Goal: Task Accomplishment & Management: Use online tool/utility

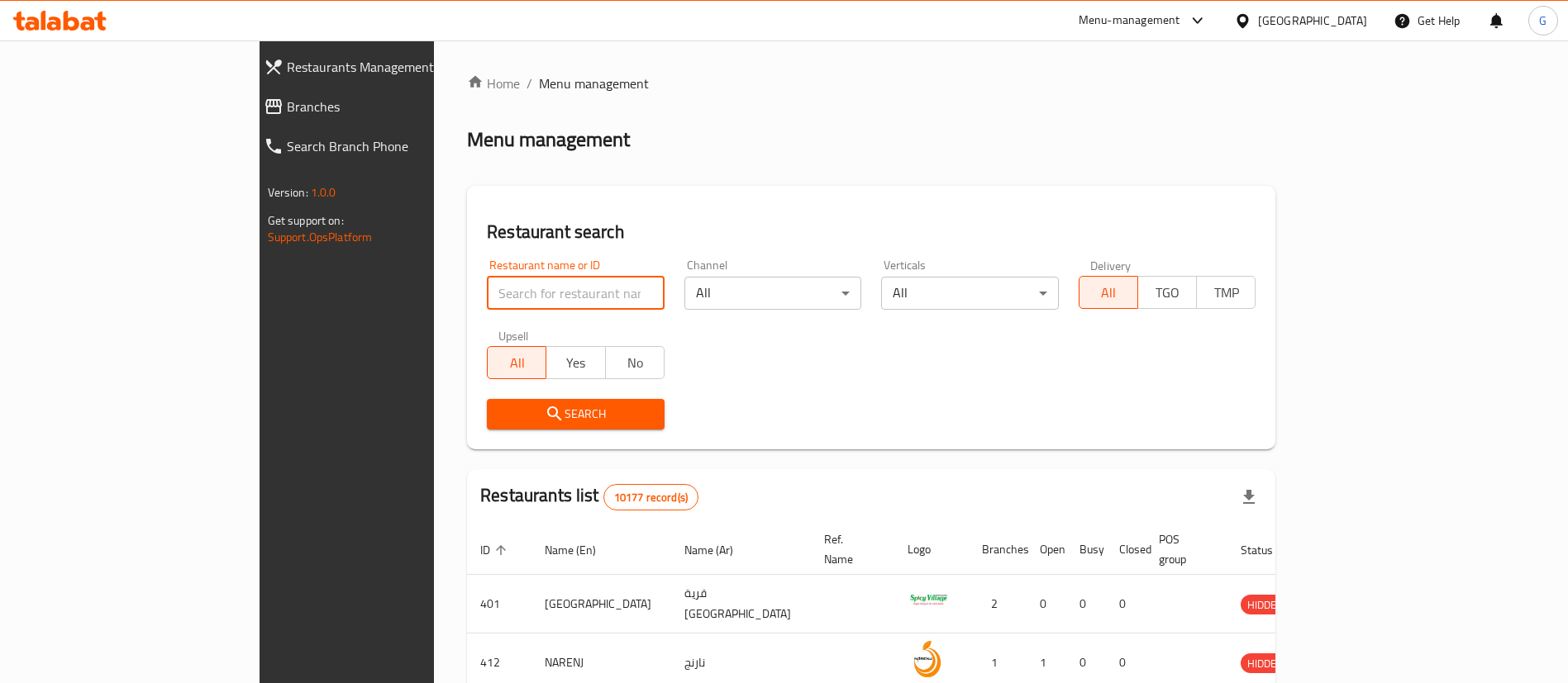
click at [509, 296] on input "search" at bounding box center [575, 293] width 177 height 33
type input "pet care"
click button "Search" at bounding box center [575, 414] width 177 height 30
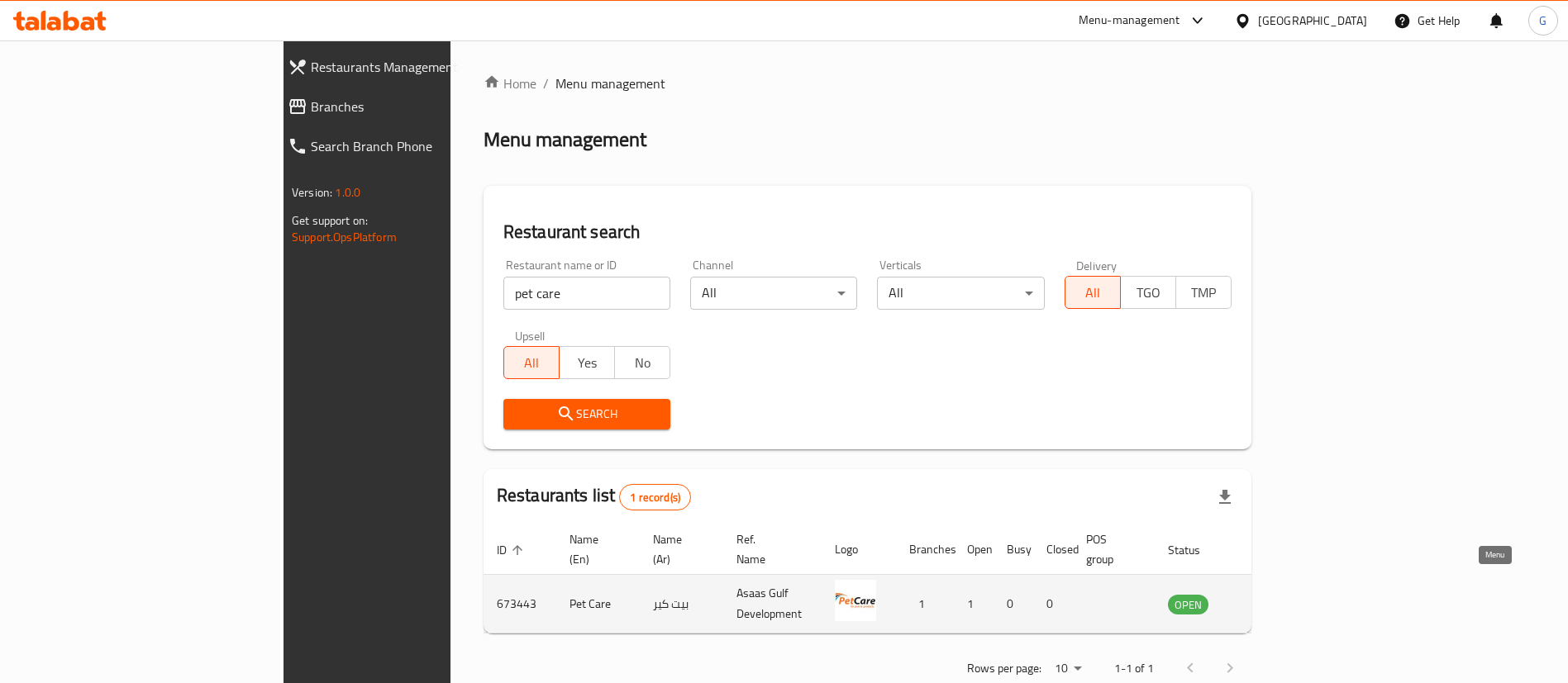
click at [1274, 598] on icon "enhanced table" at bounding box center [1264, 606] width 18 height 14
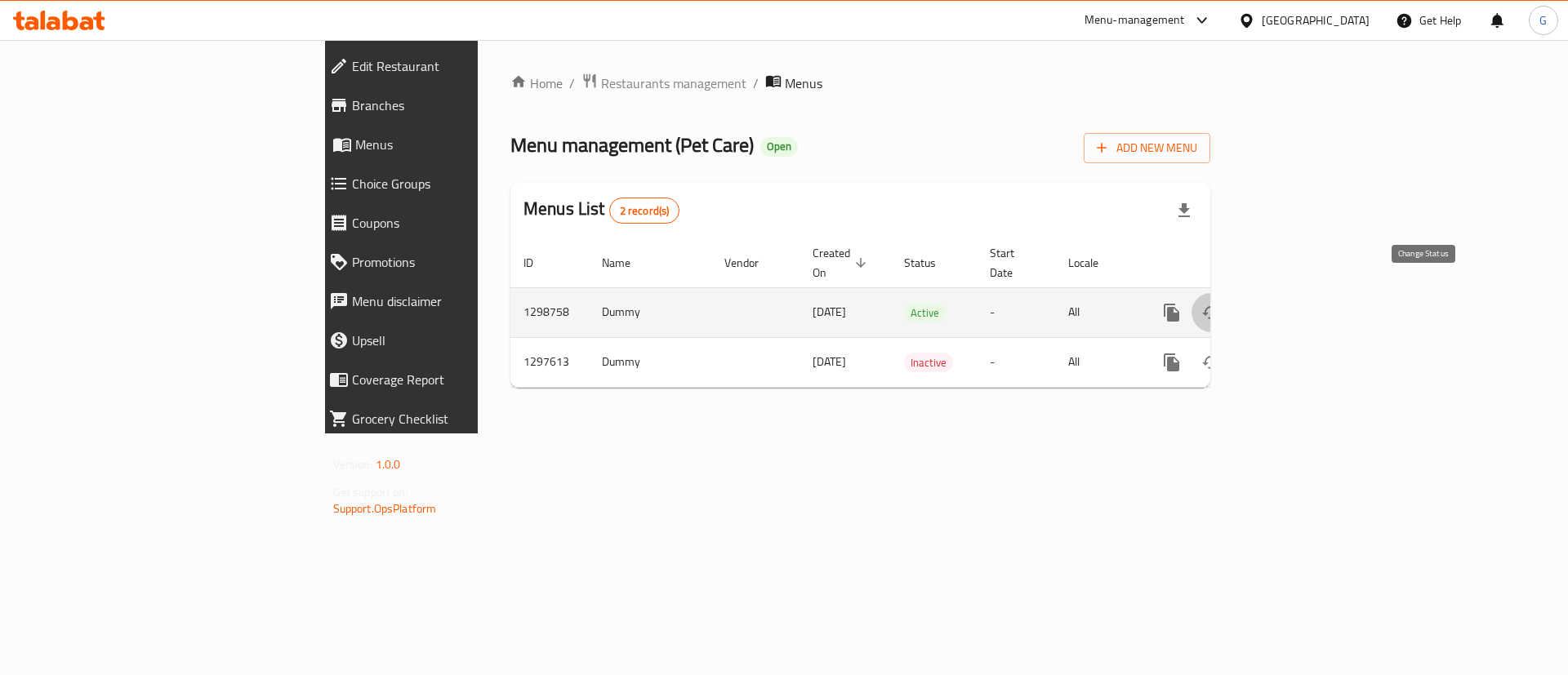
click at [1221, 303] on icon "enhanced table" at bounding box center [1211, 312] width 19 height 19
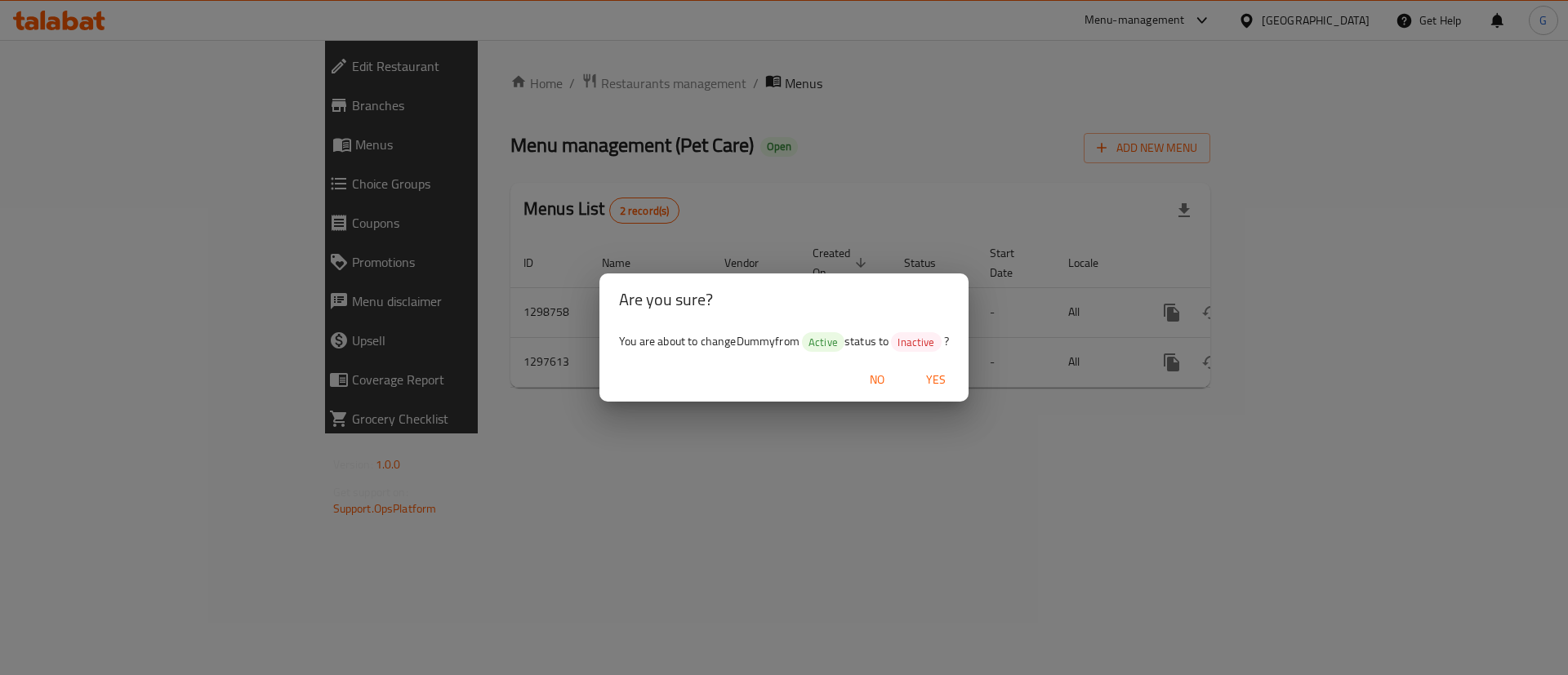
click at [940, 382] on span "Yes" at bounding box center [936, 379] width 40 height 20
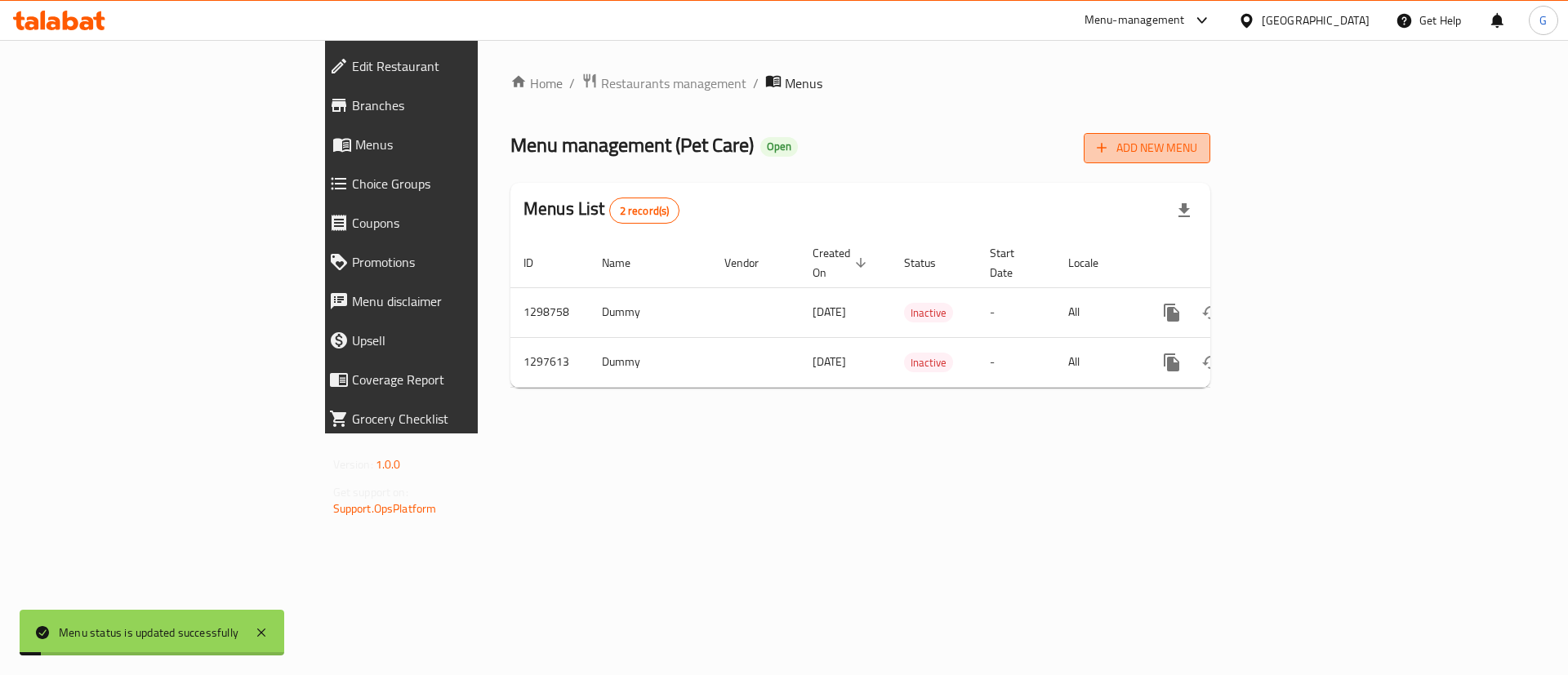
click at [1197, 144] on span "Add New Menu" at bounding box center [1147, 148] width 100 height 20
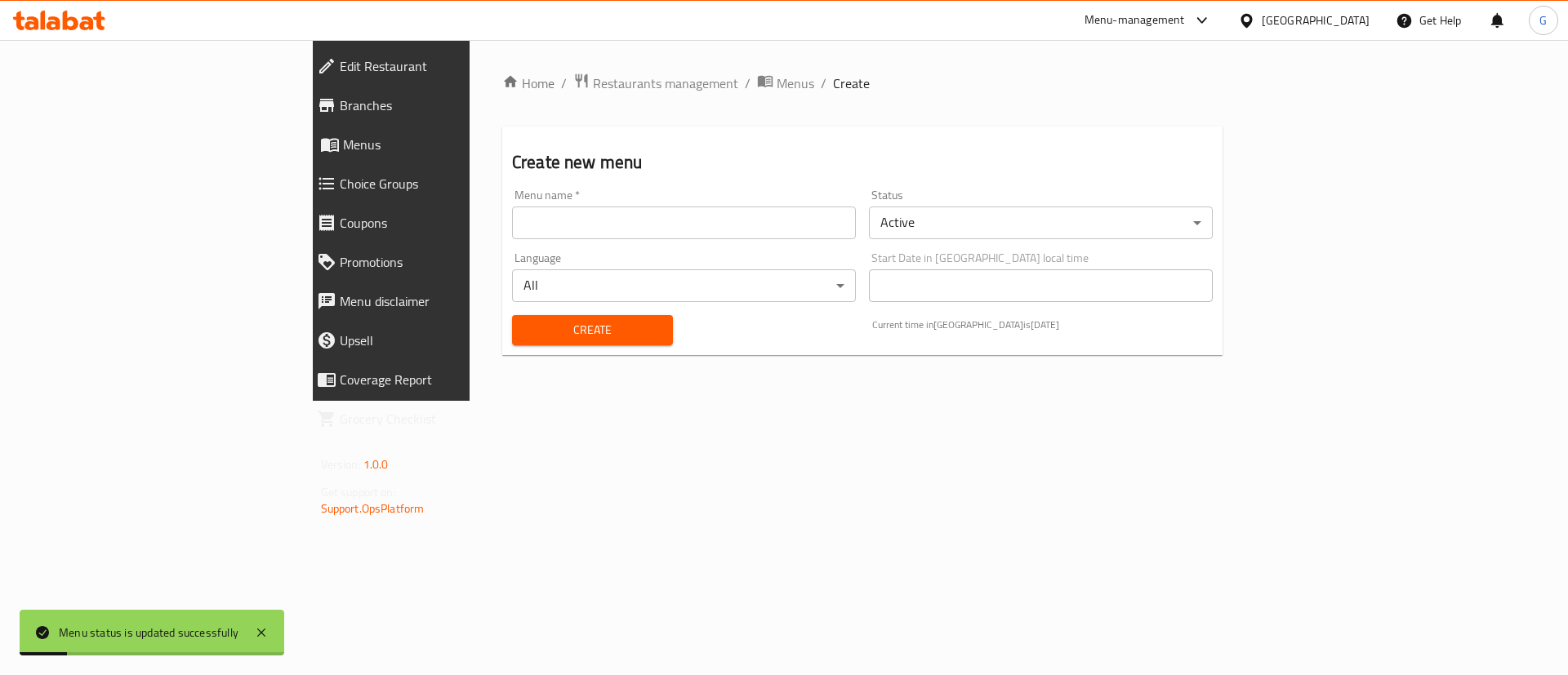
click at [526, 224] on input "text" at bounding box center [684, 223] width 344 height 33
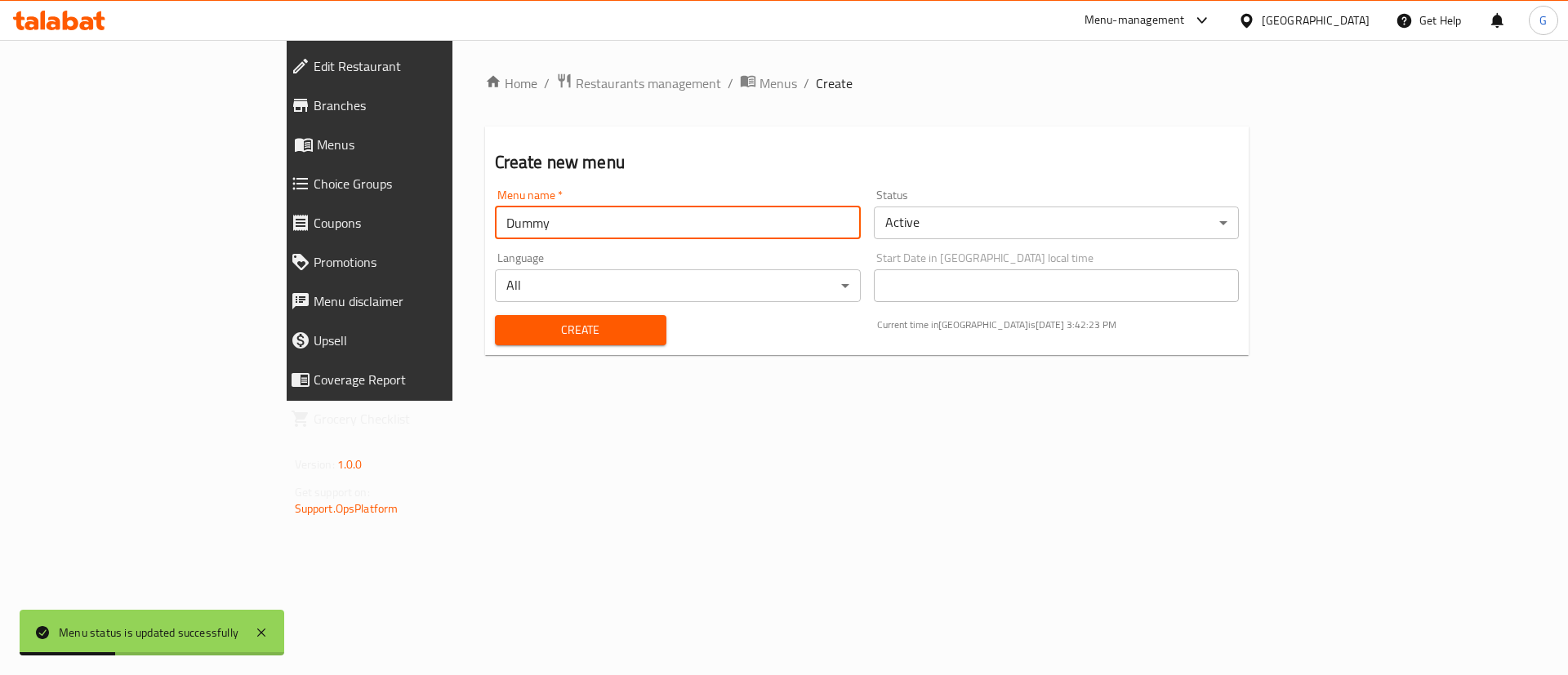
type input "Dummy"
click at [495, 315] on button "Create" at bounding box center [580, 330] width 172 height 30
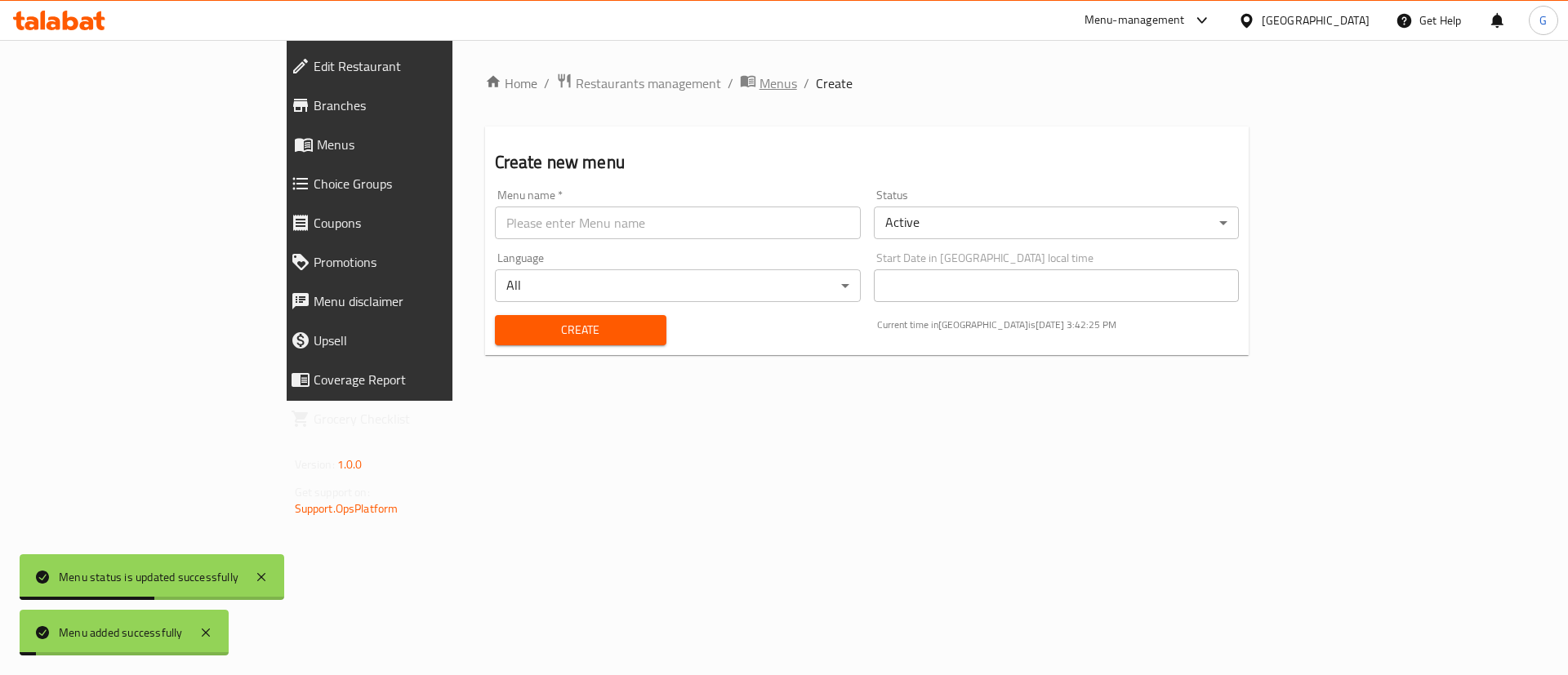
click at [760, 84] on span "Menus" at bounding box center [778, 83] width 38 height 19
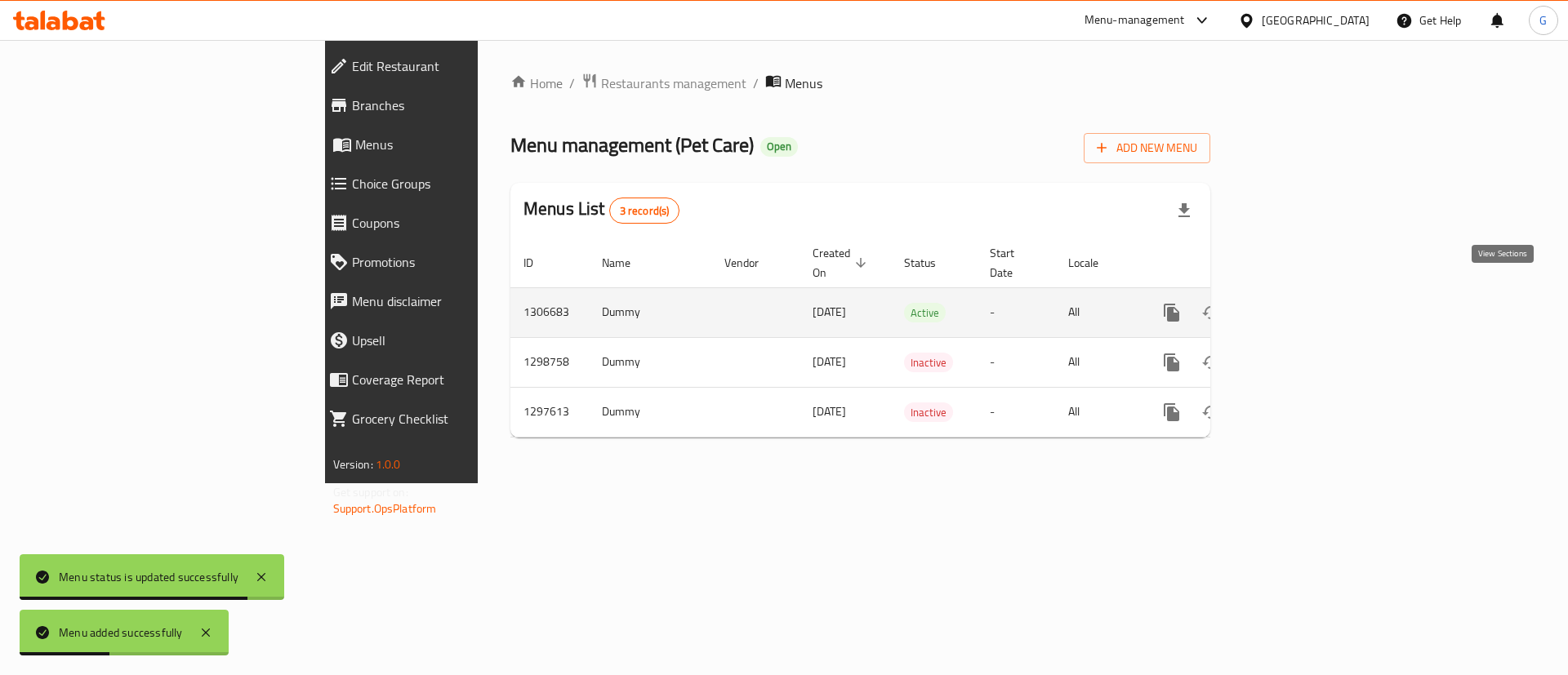
click at [1309, 304] on link "enhanced table" at bounding box center [1290, 312] width 40 height 40
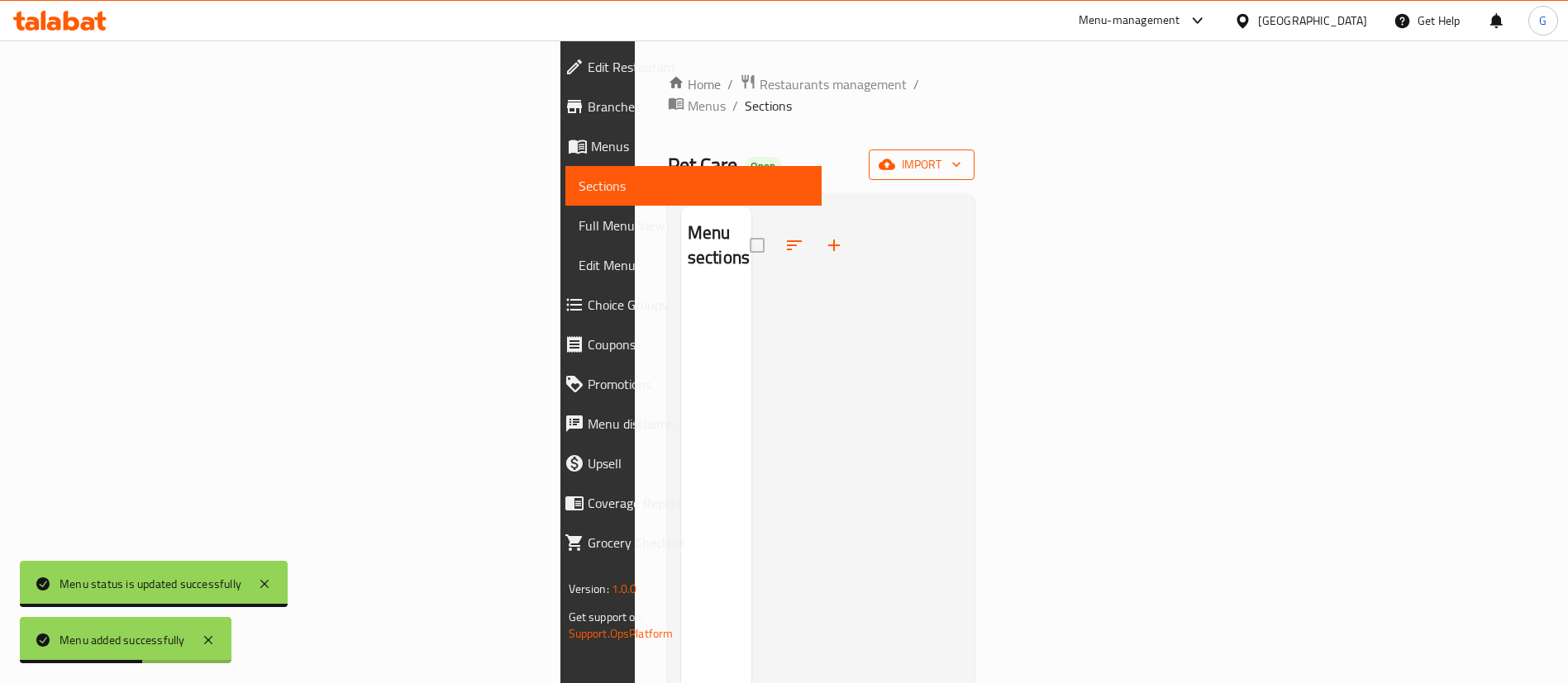
click at [961, 154] on span "import" at bounding box center [921, 164] width 79 height 20
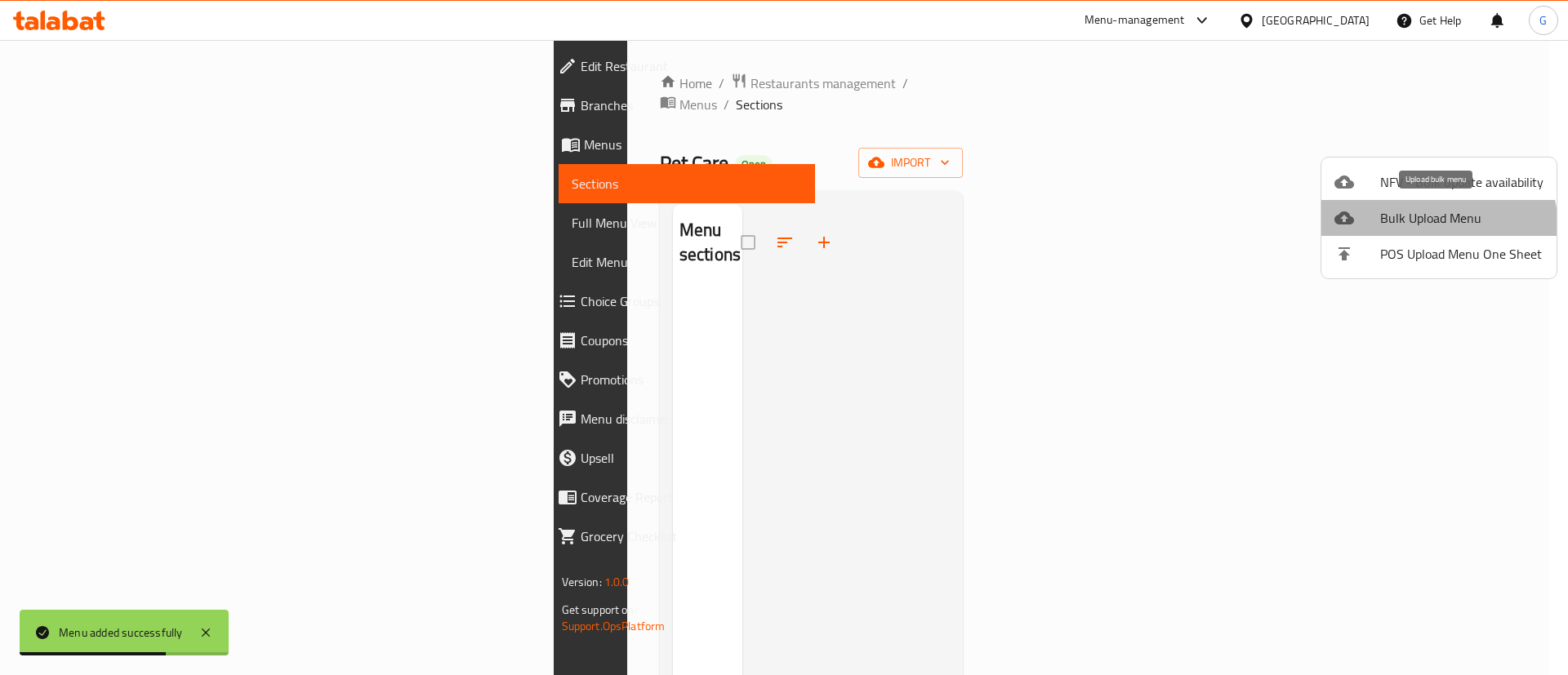
click at [1423, 228] on span "Bulk Upload Menu" at bounding box center [1462, 218] width 164 height 19
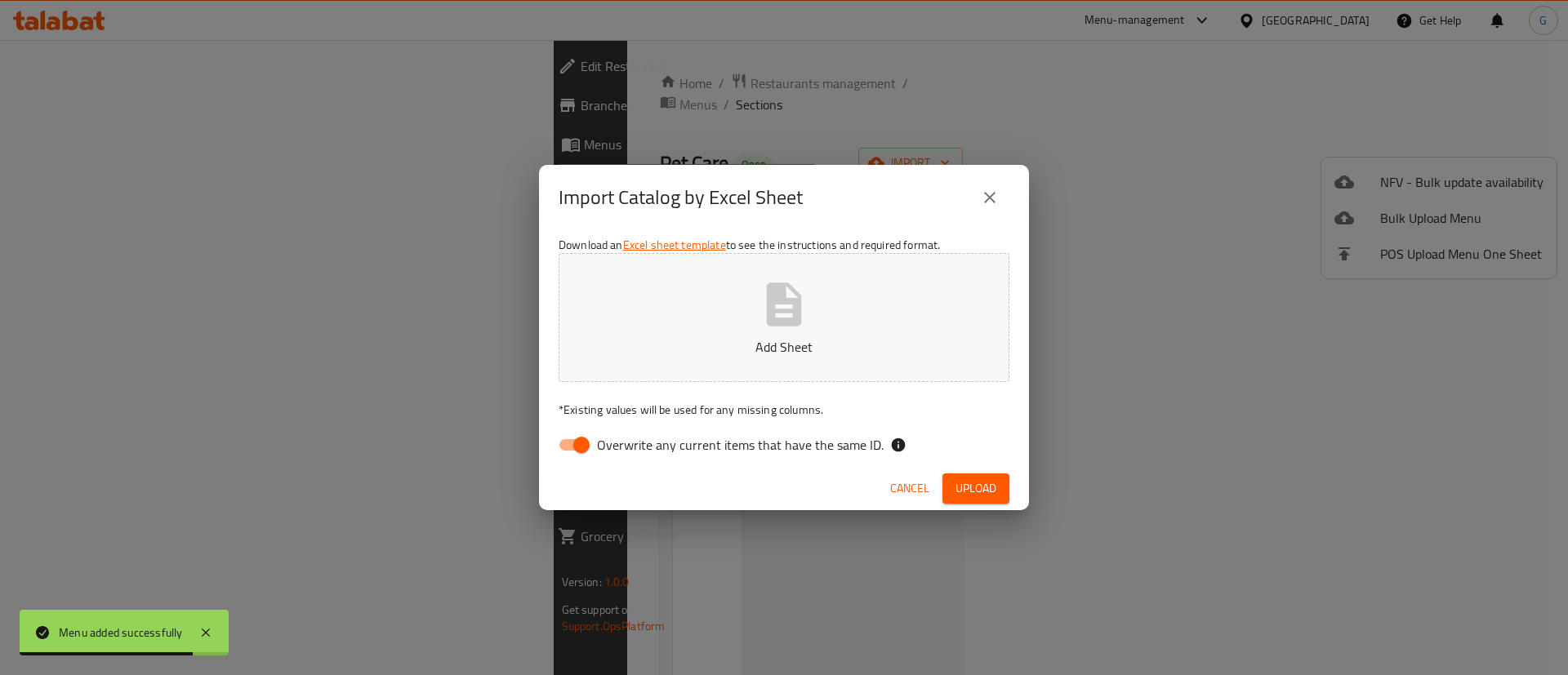
click at [766, 322] on icon "button" at bounding box center [784, 304] width 52 height 52
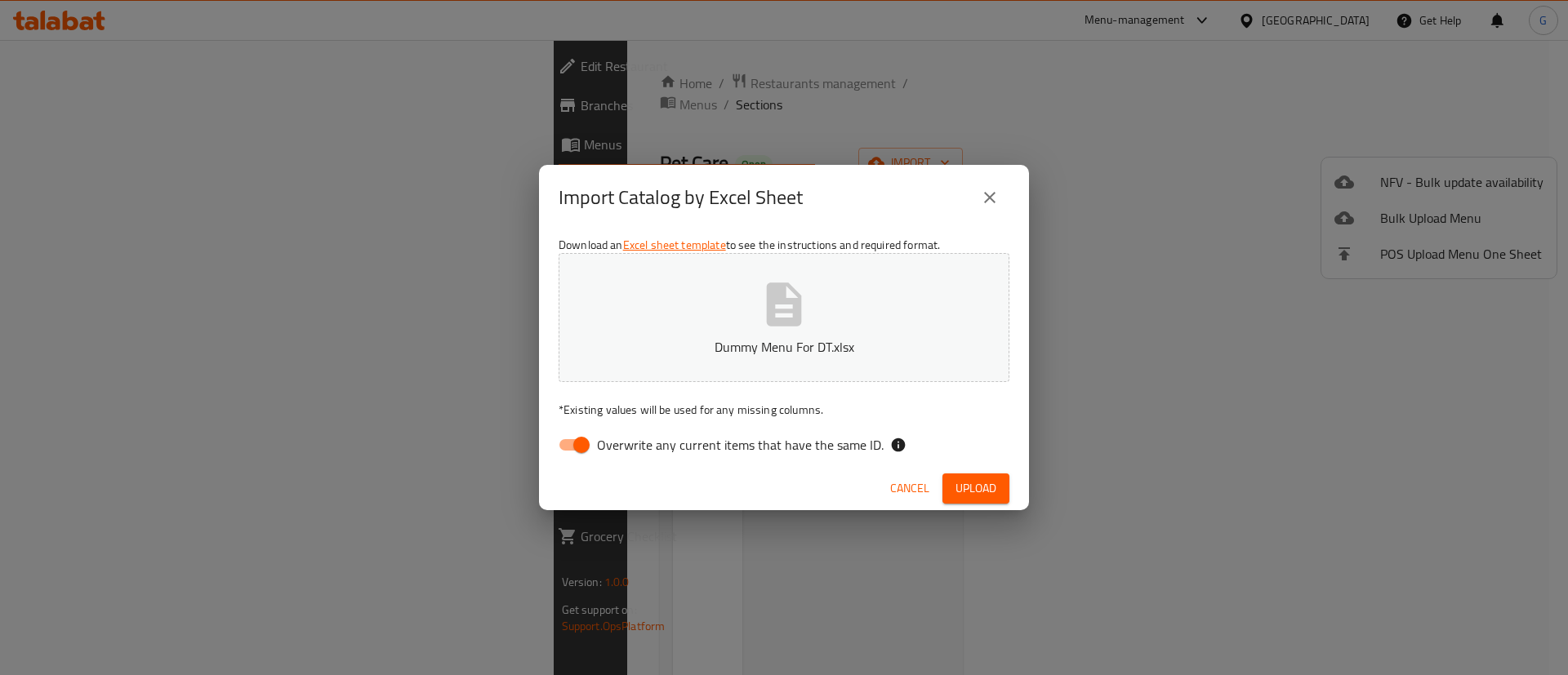
click at [561, 452] on input "Overwrite any current items that have the same ID." at bounding box center [582, 444] width 93 height 31
checkbox input "false"
click at [992, 492] on span "Upload" at bounding box center [975, 488] width 40 height 20
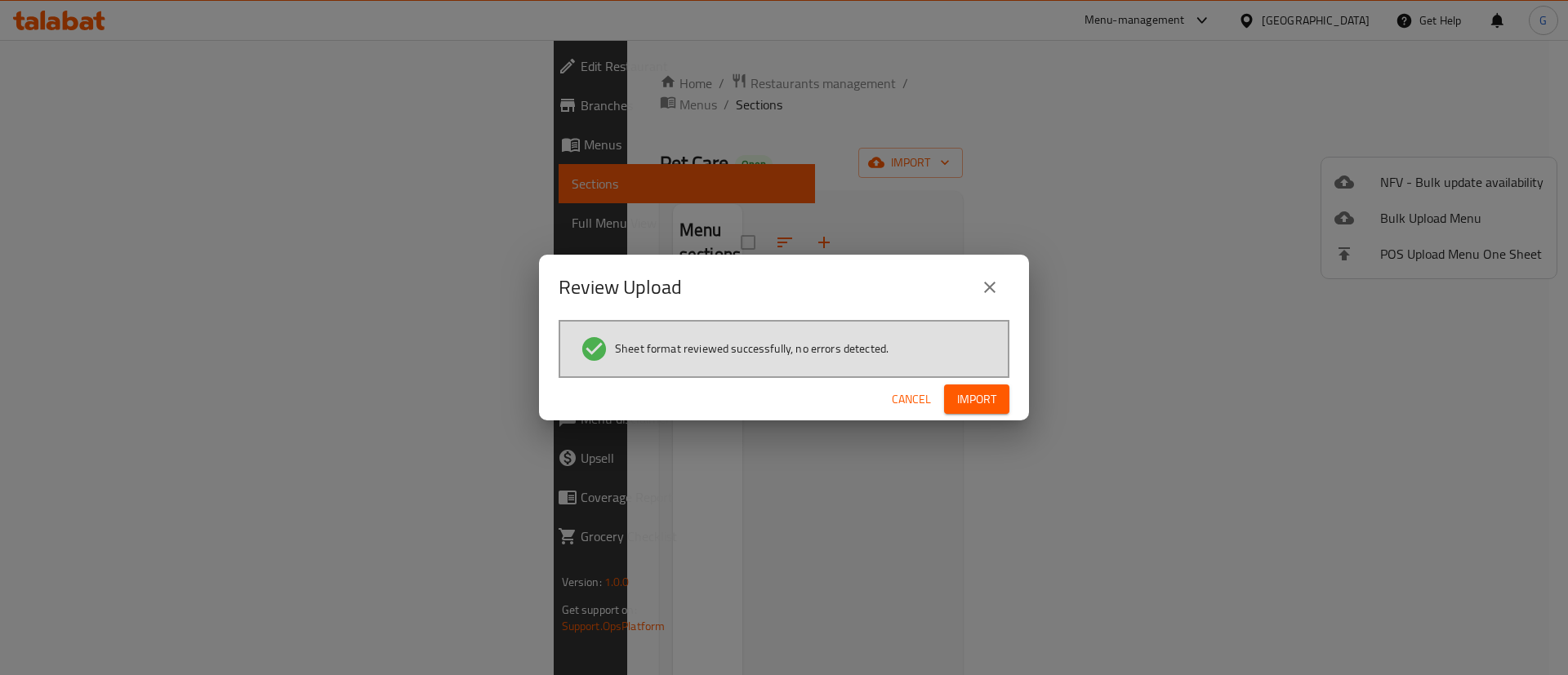
click at [980, 401] on span "Import" at bounding box center [976, 400] width 40 height 20
